Goal: Contribute content

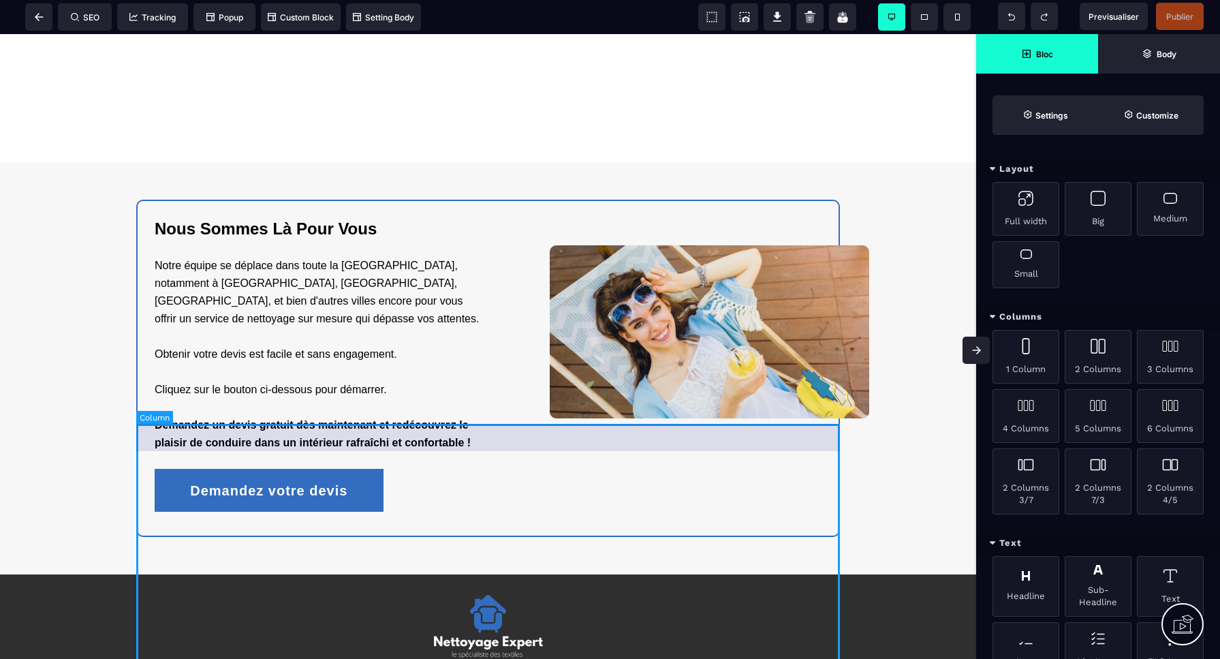
scroll to position [2238, 0]
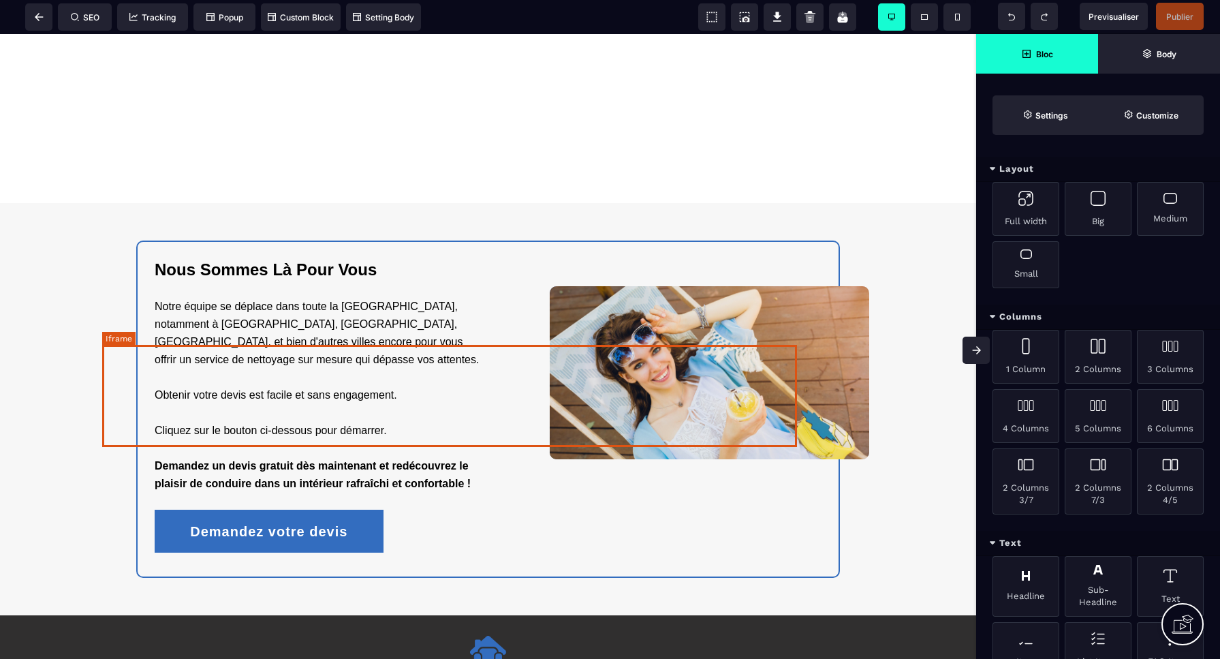
click at [431, 166] on div at bounding box center [449, 114] width 695 height 102
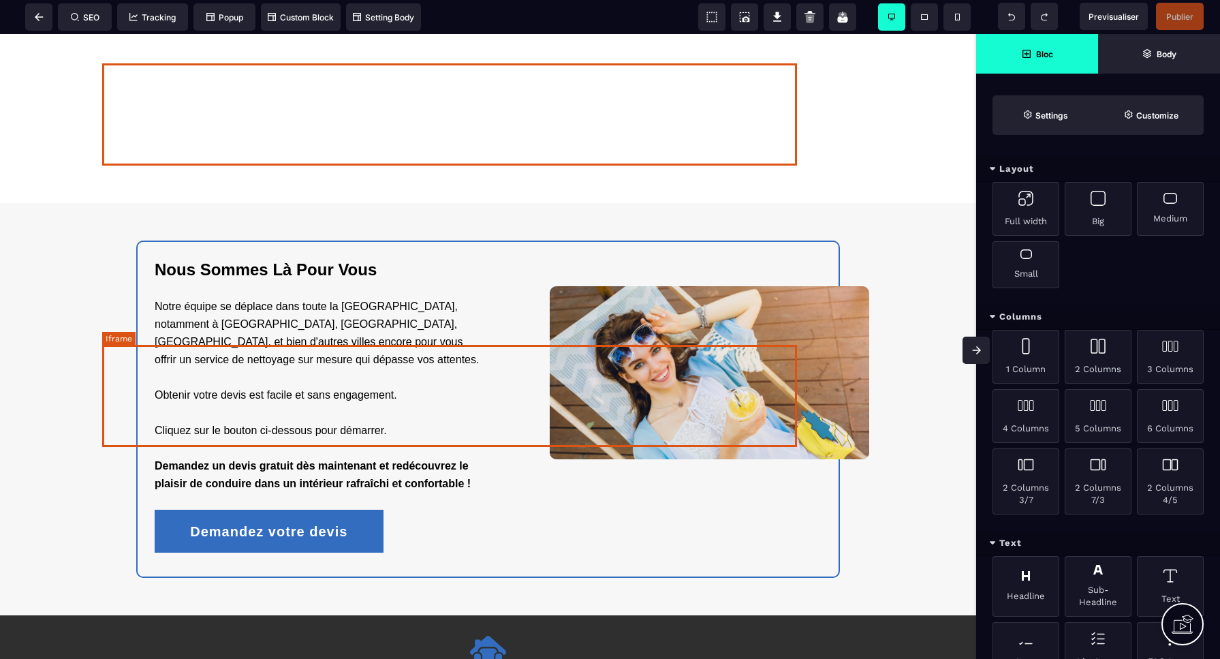
click at [431, 166] on div at bounding box center [449, 114] width 695 height 102
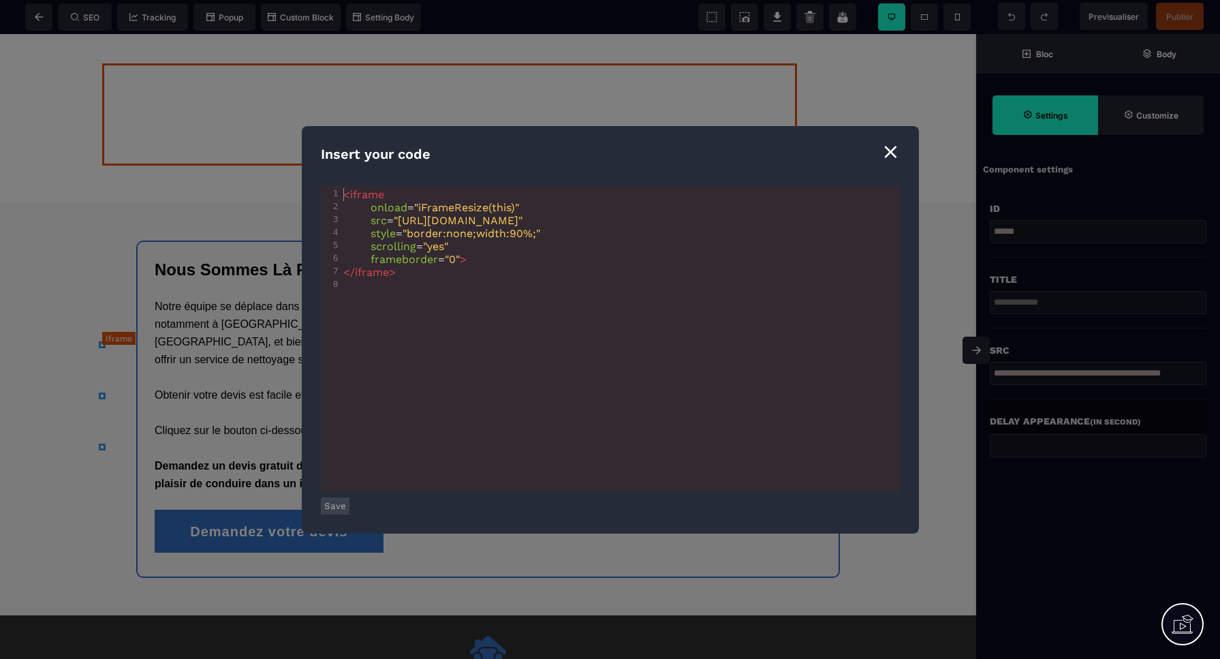
scroll to position [0, 1]
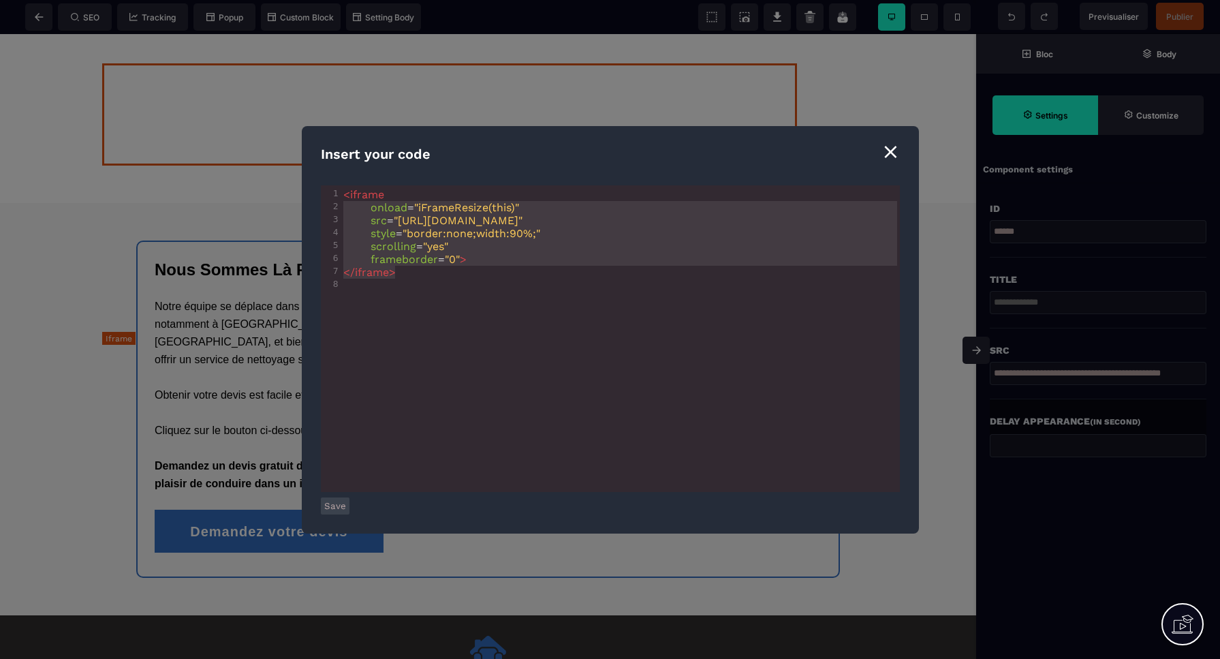
type textarea "**********"
drag, startPoint x: 403, startPoint y: 274, endPoint x: 308, endPoint y: 194, distance: 124.8
click at [308, 194] on div "**********" at bounding box center [610, 329] width 617 height 407
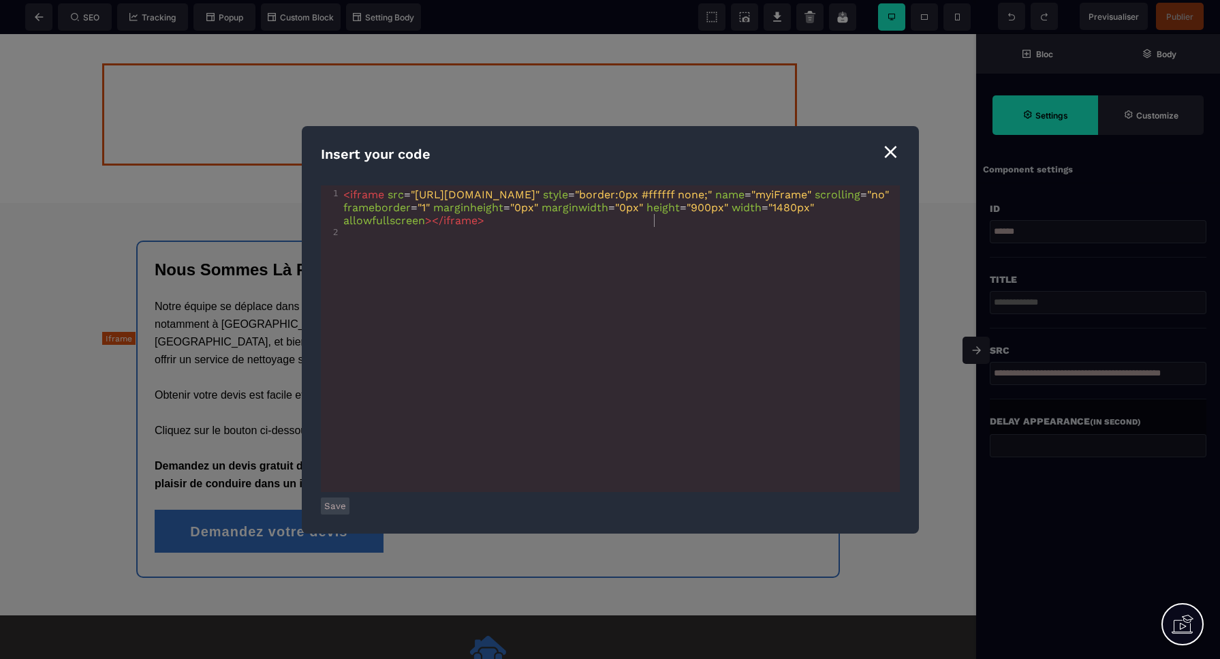
click at [333, 503] on button "Save" at bounding box center [335, 505] width 29 height 17
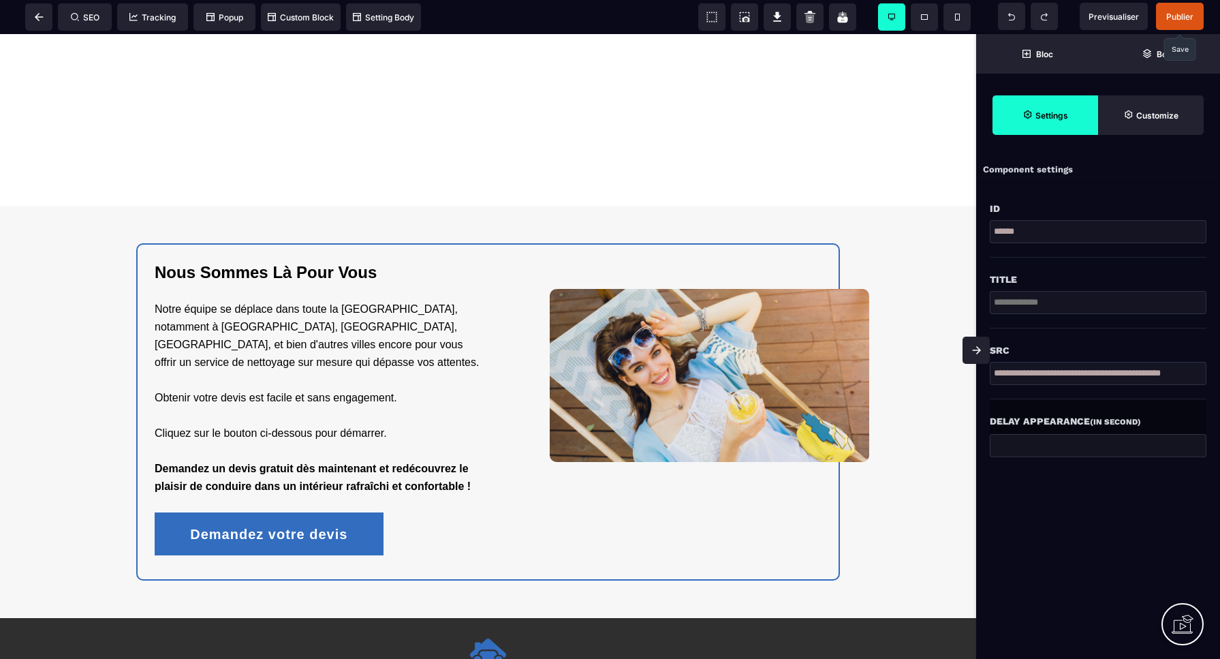
click at [1180, 12] on span "Publier" at bounding box center [1180, 17] width 27 height 10
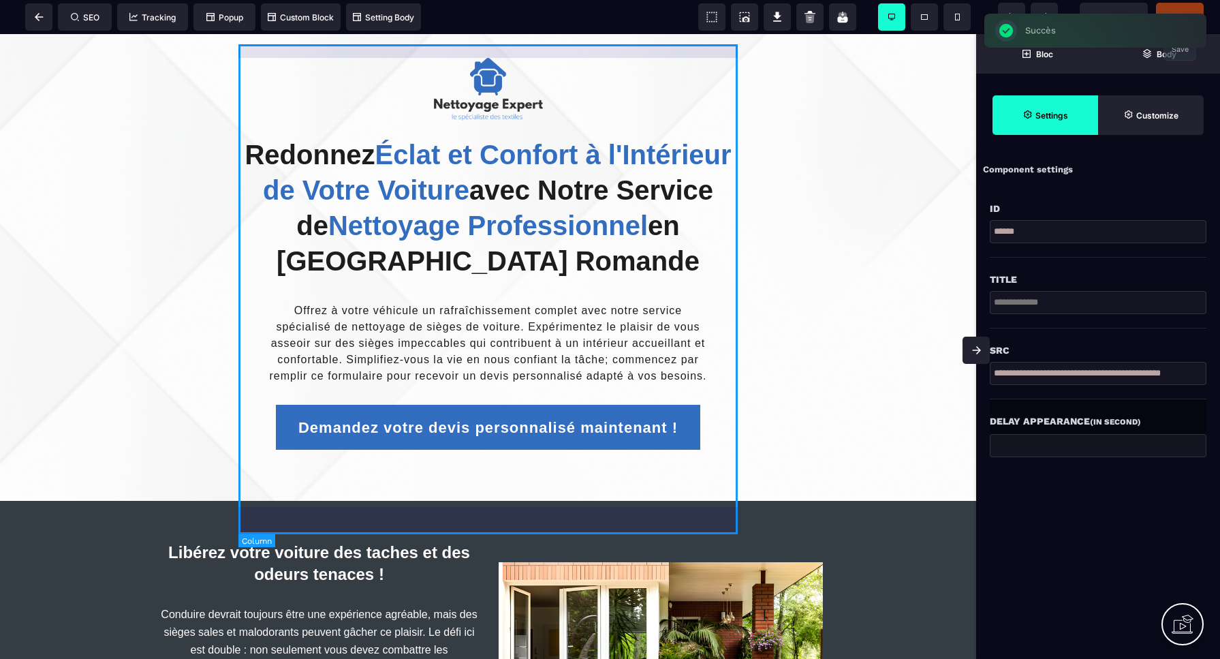
scroll to position [0, 0]
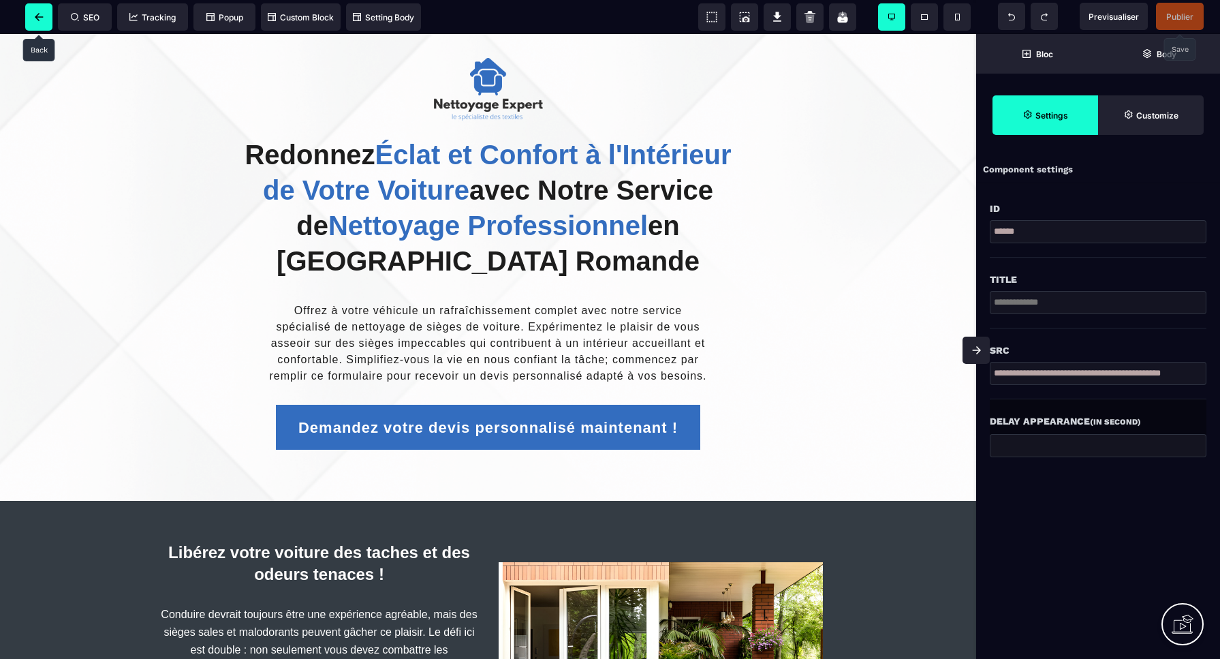
click at [42, 19] on icon at bounding box center [39, 17] width 9 height 8
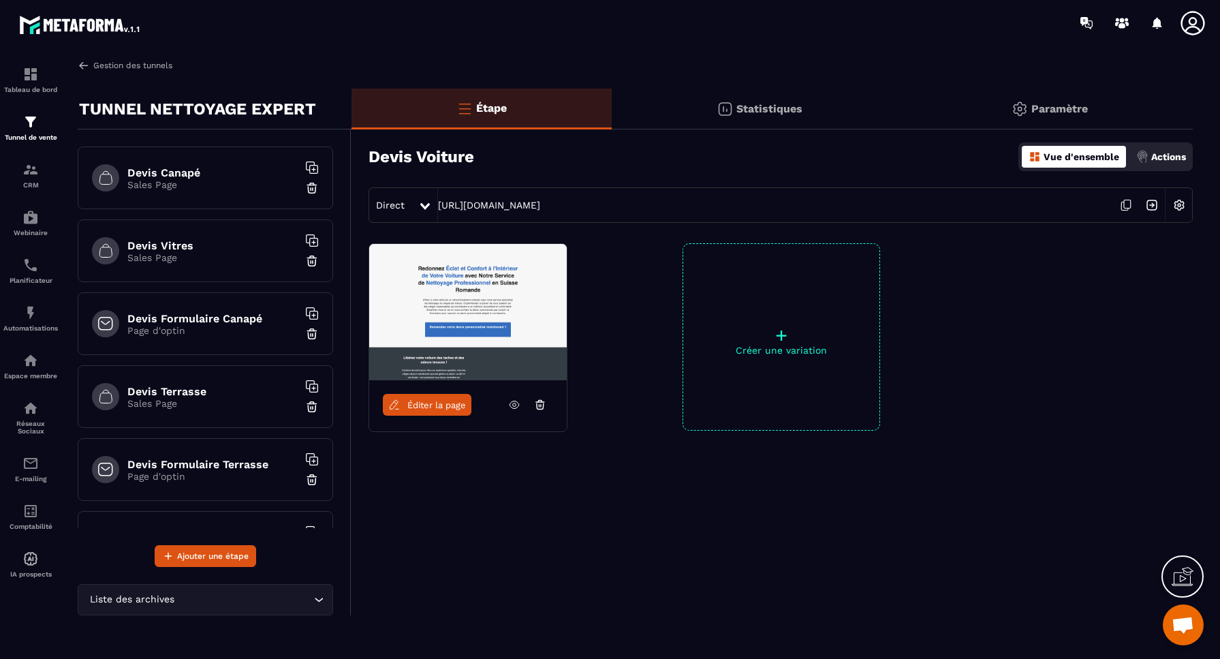
click at [132, 66] on link "Gestion des tunnels" at bounding box center [125, 65] width 95 height 12
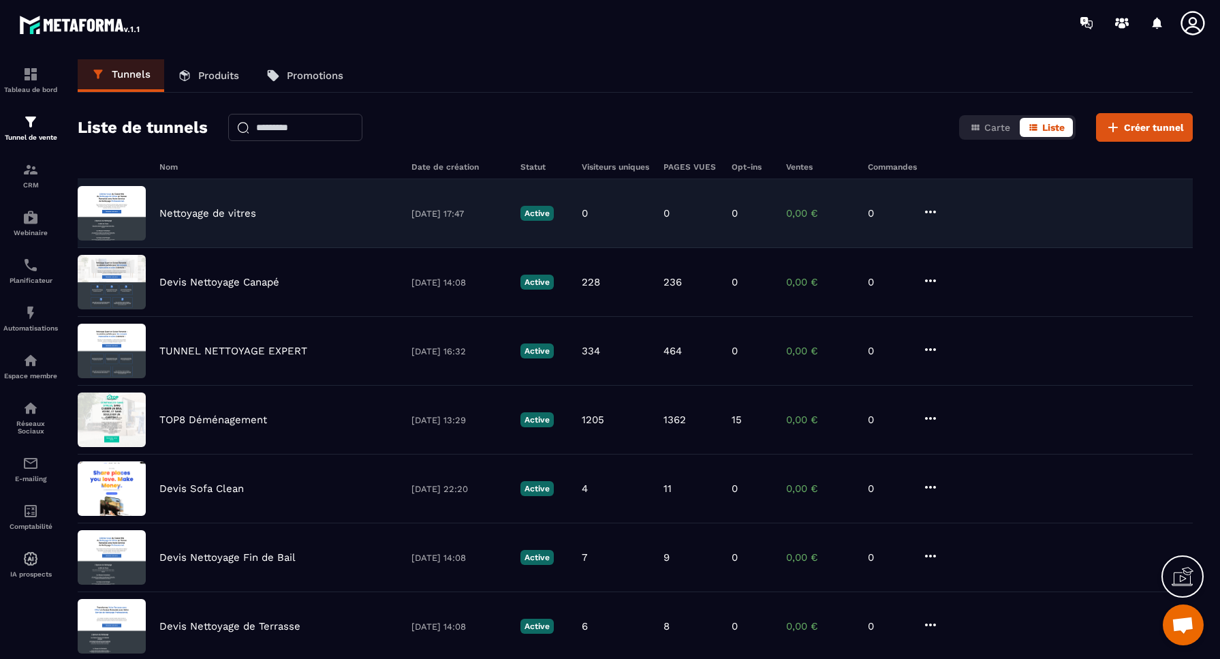
click at [221, 215] on p "Nettoyage de vitres" at bounding box center [207, 213] width 97 height 12
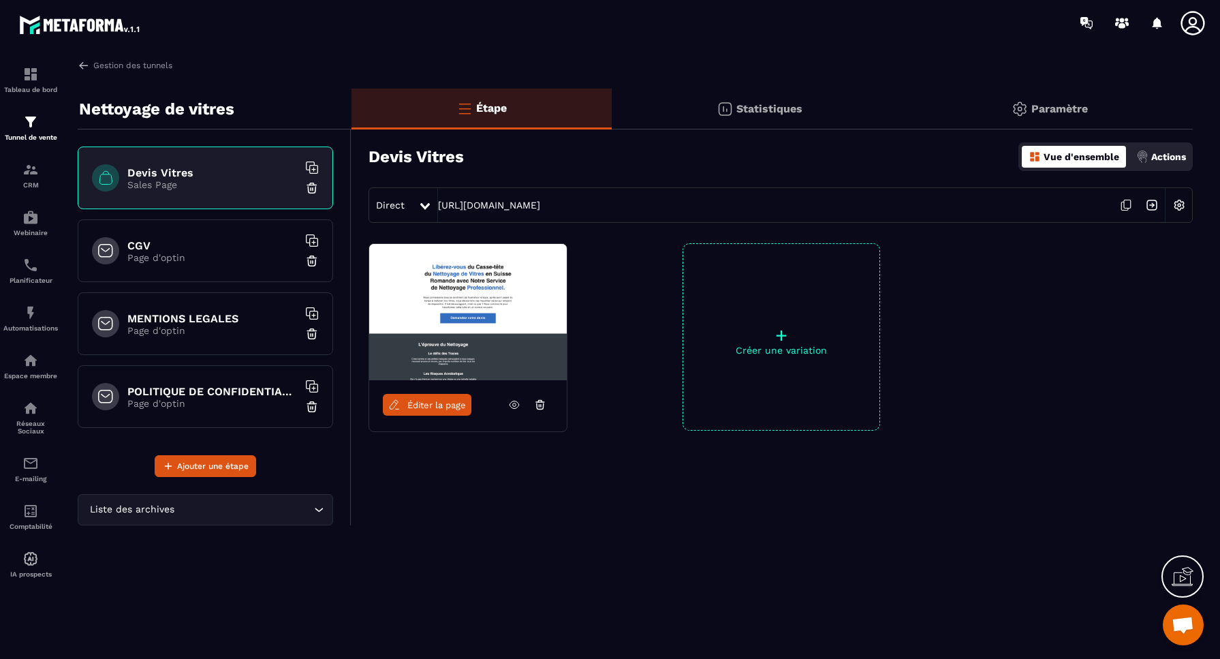
click at [444, 408] on span "Éditer la page" at bounding box center [436, 405] width 59 height 10
